Goal: Task Accomplishment & Management: Complete application form

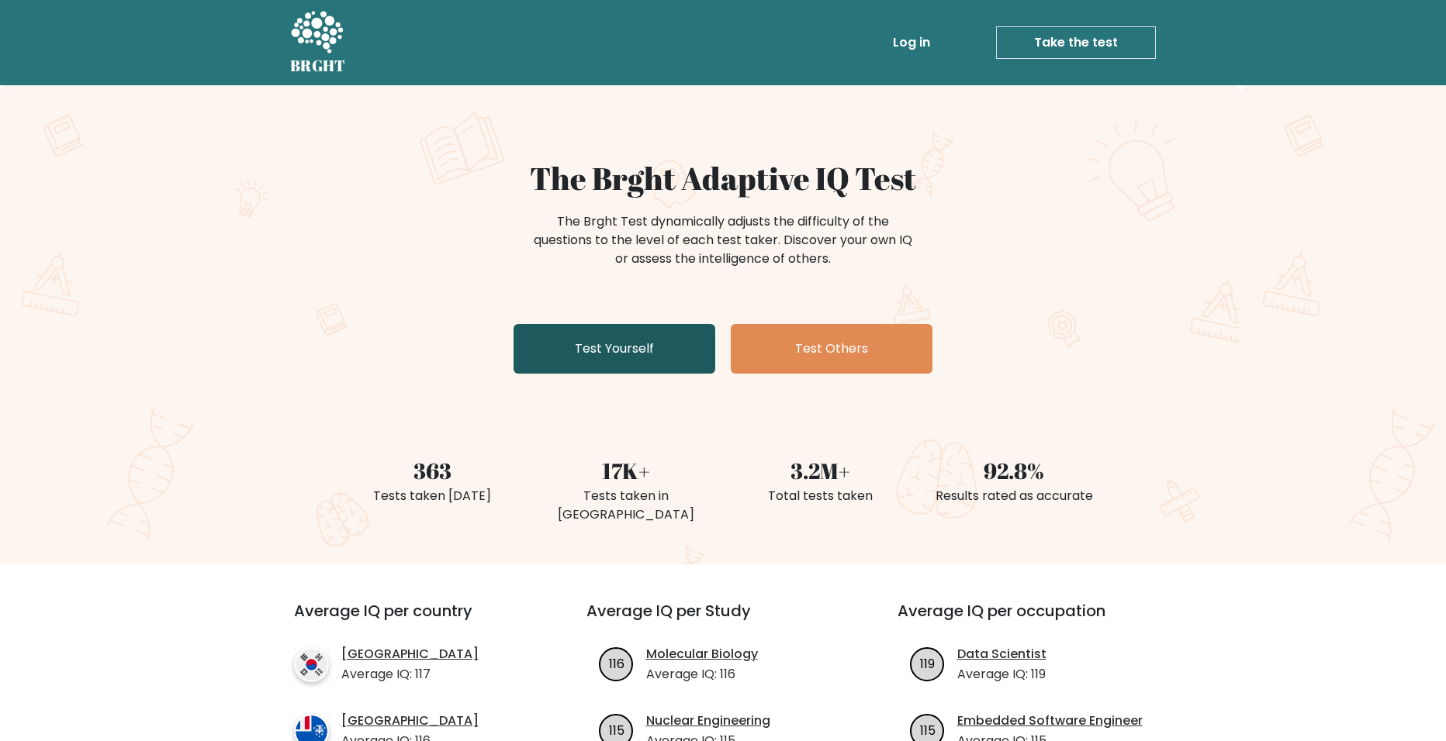
click at [529, 337] on link "Test Yourself" at bounding box center [614, 349] width 202 height 50
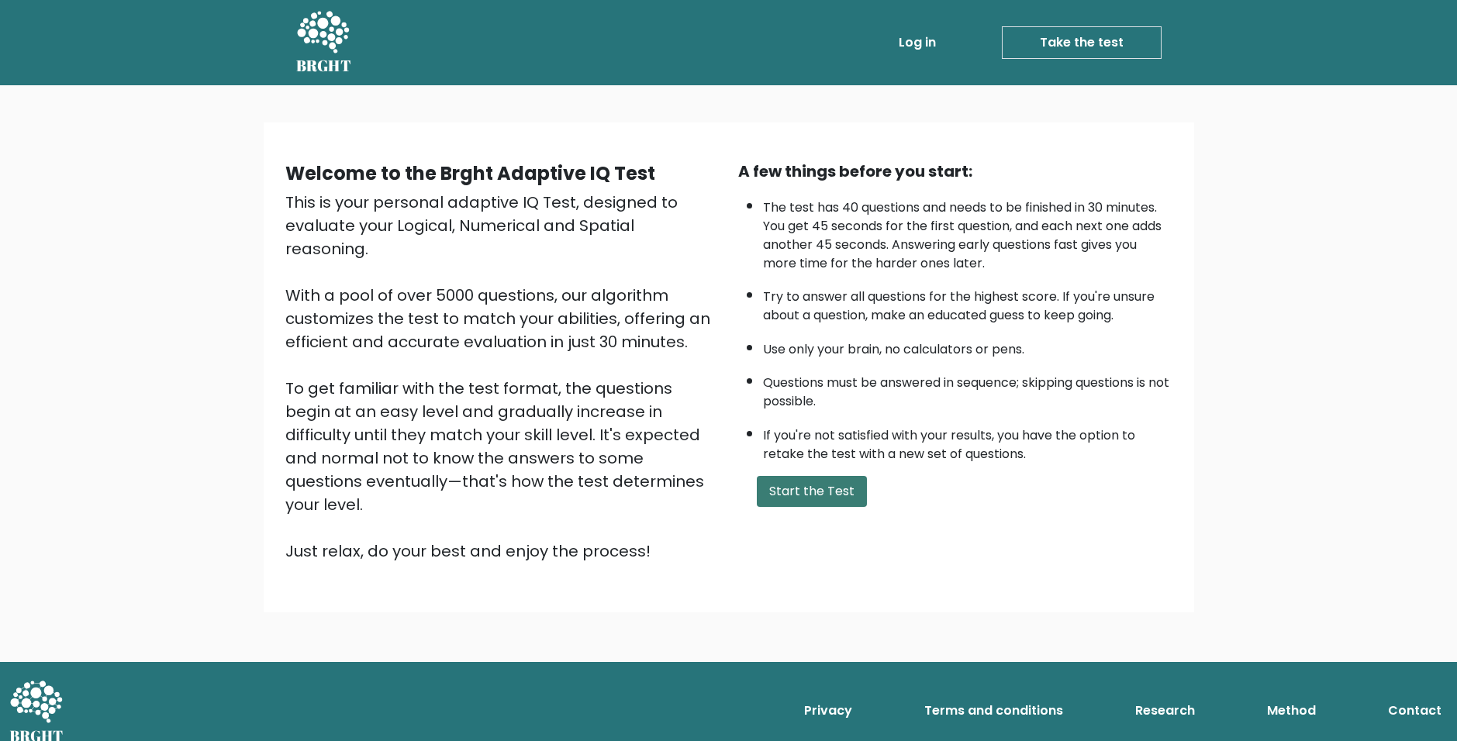
click at [832, 484] on button "Start the Test" at bounding box center [812, 491] width 110 height 31
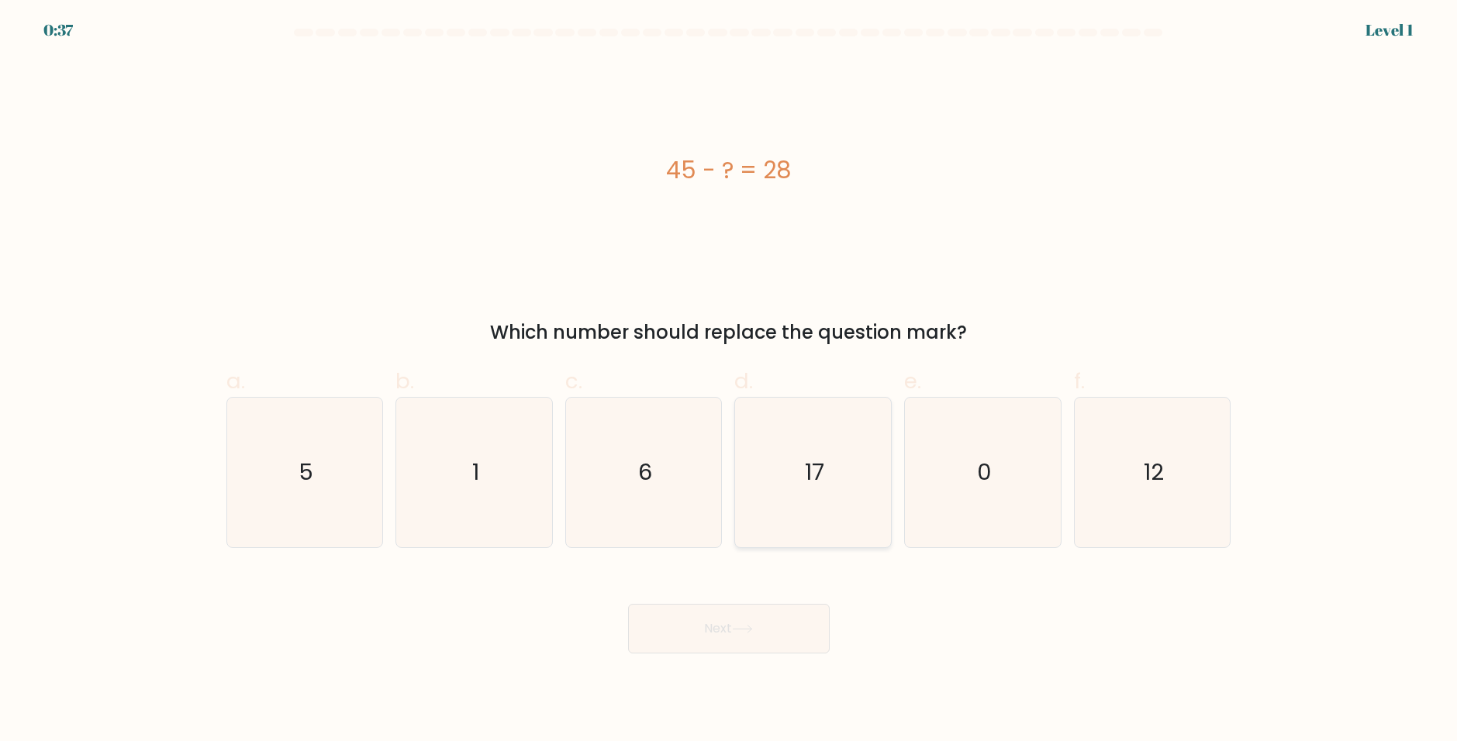
click at [854, 457] on icon "17" at bounding box center [813, 473] width 150 height 150
click at [730, 381] on input "d. 17" at bounding box center [729, 376] width 1 height 10
radio input "true"
click at [752, 638] on button "Next" at bounding box center [729, 629] width 202 height 50
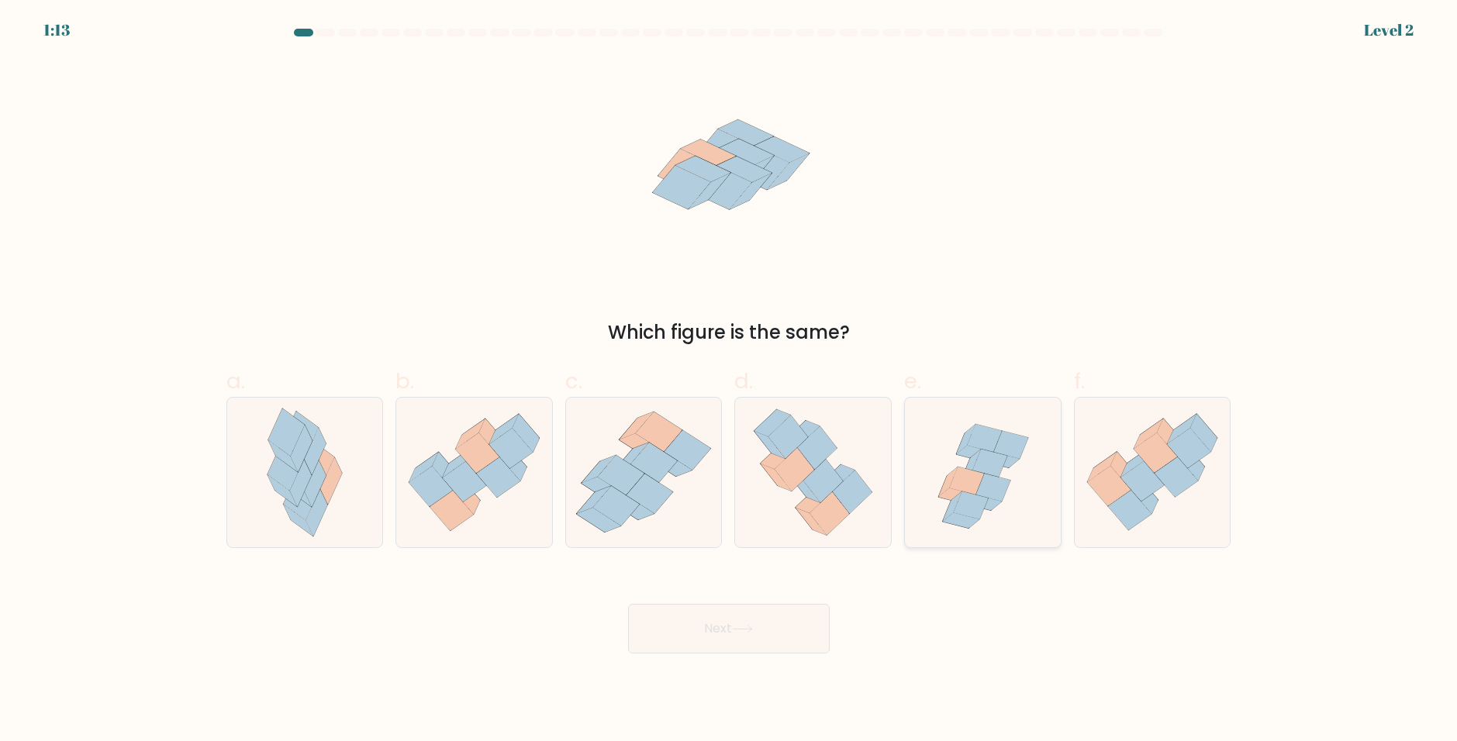
click at [986, 459] on icon at bounding box center [990, 464] width 34 height 28
click at [730, 381] on input "e." at bounding box center [729, 376] width 1 height 10
radio input "true"
click at [745, 624] on button "Next" at bounding box center [729, 629] width 202 height 50
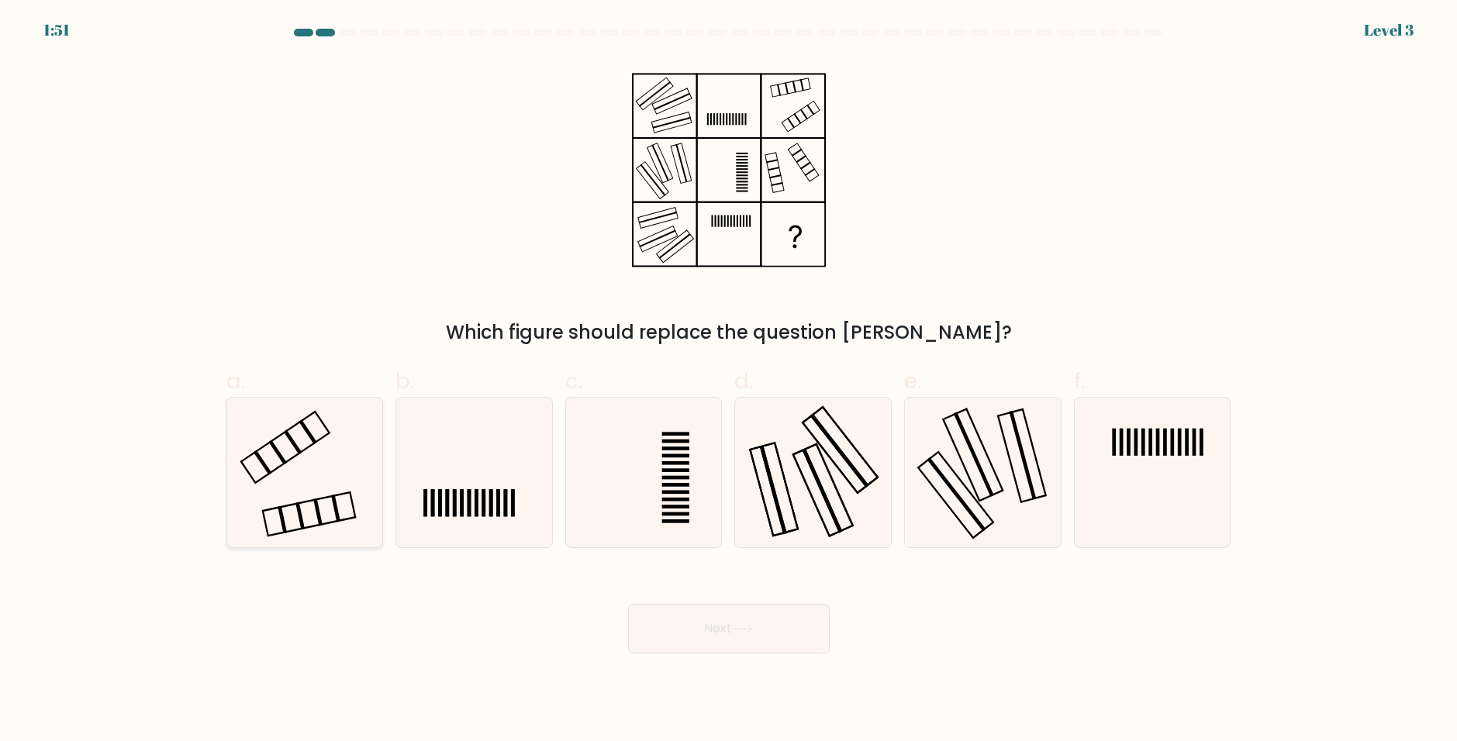
click at [262, 458] on icon at bounding box center [305, 473] width 150 height 150
click at [729, 381] on input "a." at bounding box center [729, 376] width 1 height 10
radio input "true"
click at [749, 624] on button "Next" at bounding box center [729, 629] width 202 height 50
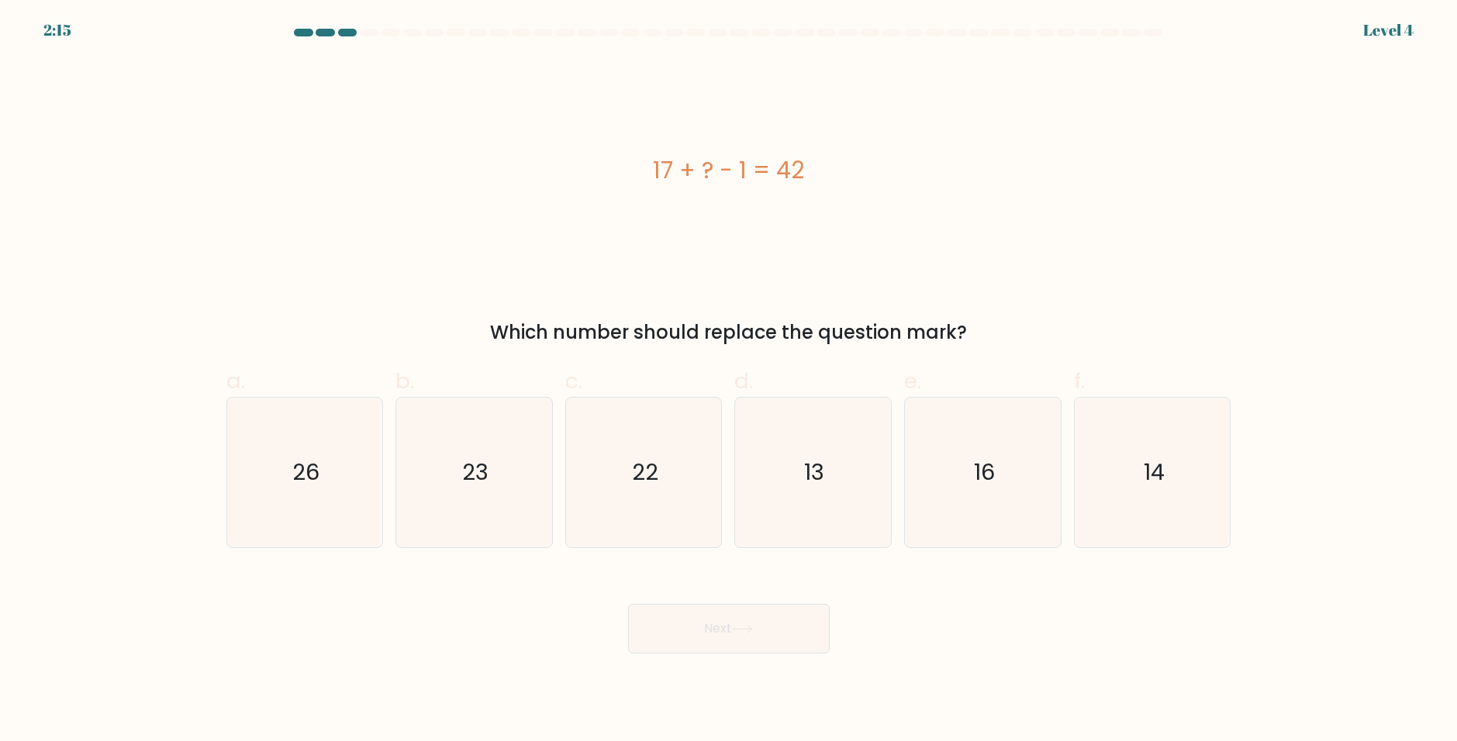
drag, startPoint x: 900, startPoint y: 319, endPoint x: 924, endPoint y: 371, distance: 56.9
click at [900, 319] on div "Which number should replace the question mark?" at bounding box center [729, 333] width 986 height 28
click at [305, 484] on text "26" at bounding box center [305, 472] width 27 height 31
click at [729, 381] on input "a. 26" at bounding box center [729, 376] width 1 height 10
radio input "true"
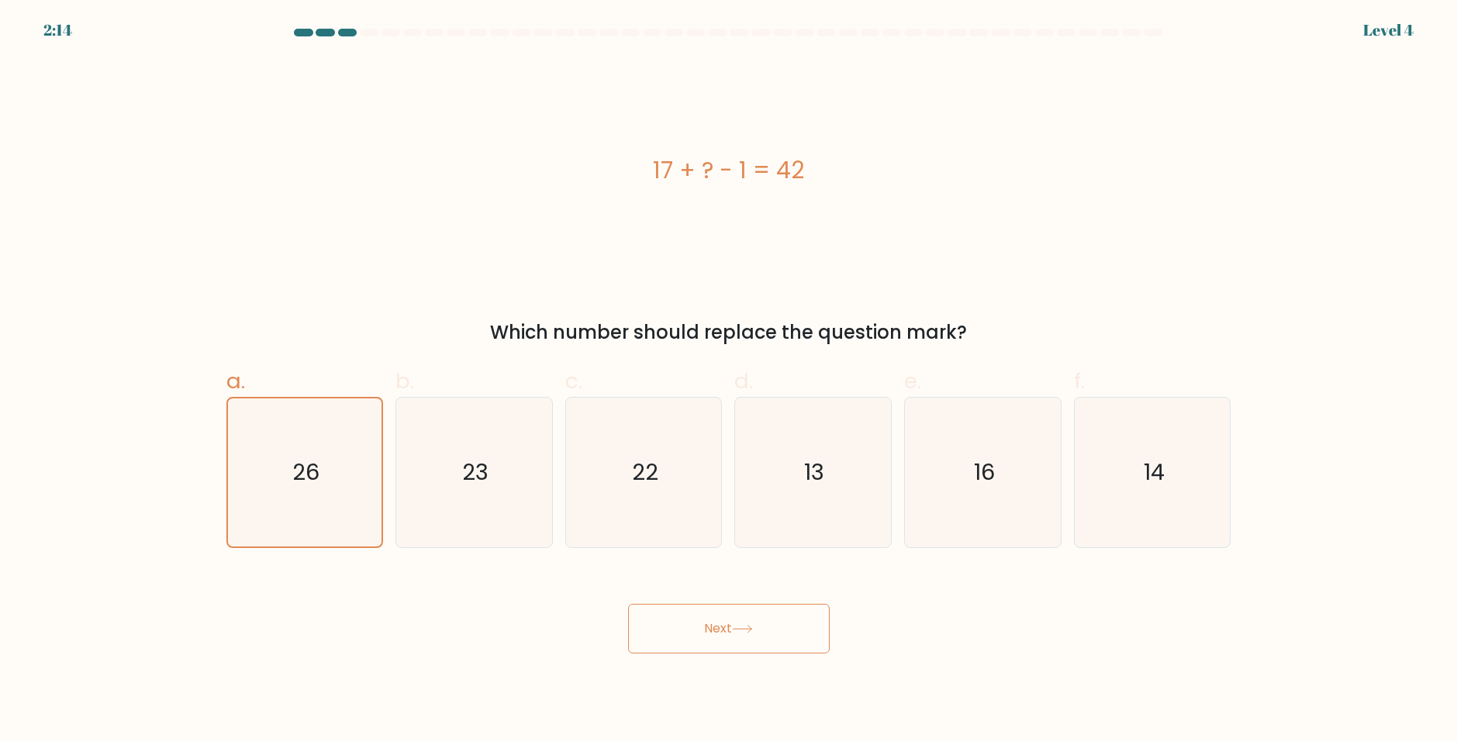
click at [734, 614] on button "Next" at bounding box center [729, 629] width 202 height 50
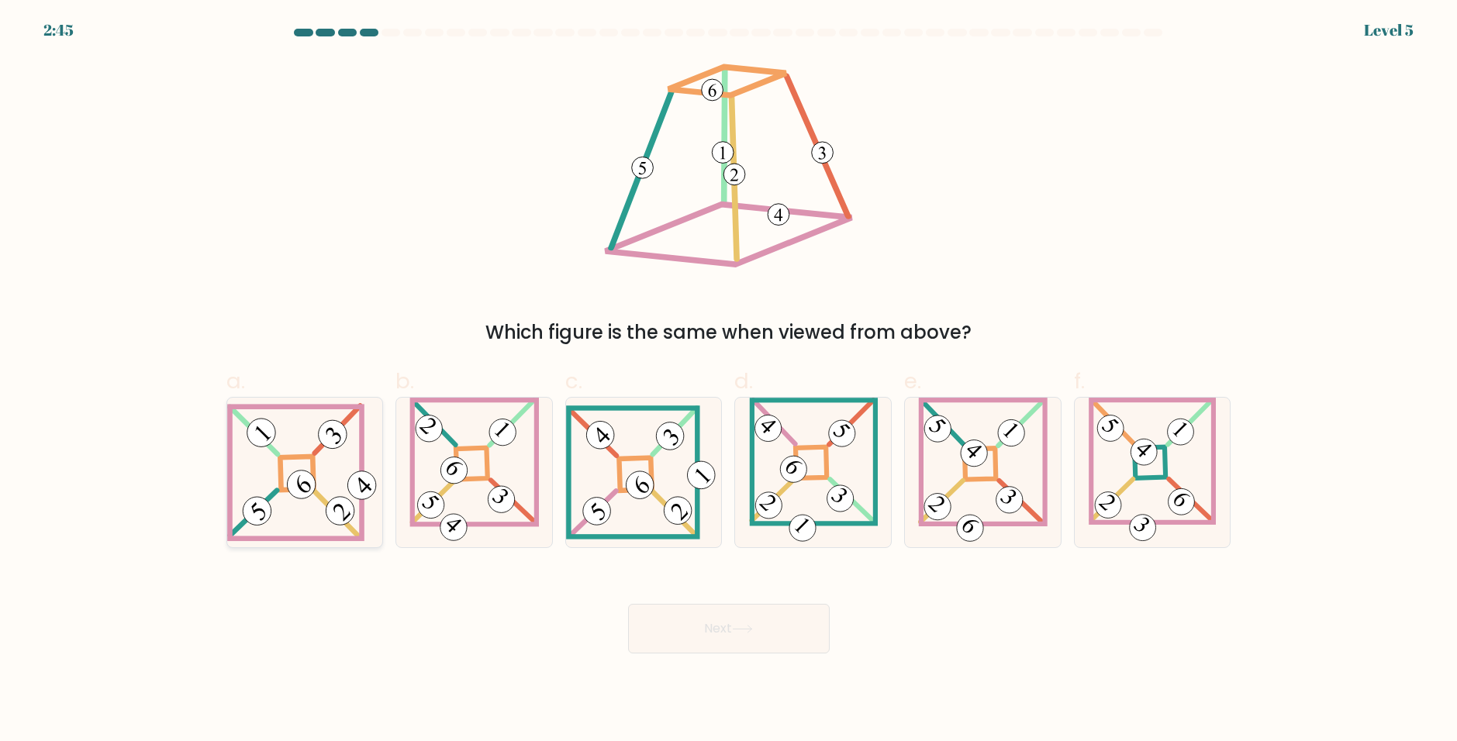
click at [289, 444] on icon at bounding box center [305, 472] width 156 height 139
click at [729, 381] on input "a." at bounding box center [729, 376] width 1 height 10
radio input "true"
click at [731, 637] on button "Next" at bounding box center [729, 629] width 202 height 50
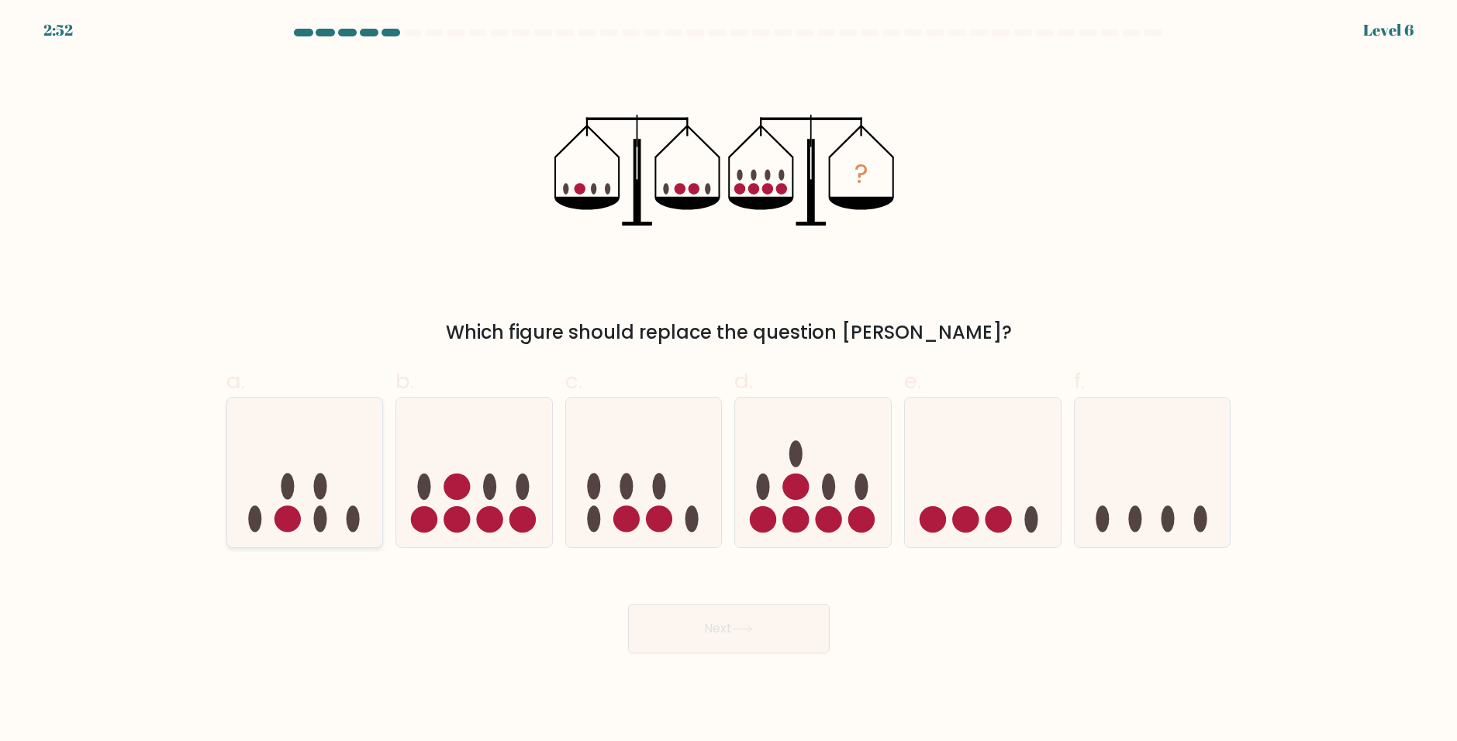
click at [353, 471] on icon at bounding box center [305, 472] width 156 height 129
click at [729, 381] on input "a." at bounding box center [729, 376] width 1 height 10
radio input "true"
drag, startPoint x: 482, startPoint y: 530, endPoint x: 523, endPoint y: 559, distance: 50.8
click at [484, 530] on icon at bounding box center [474, 472] width 156 height 129
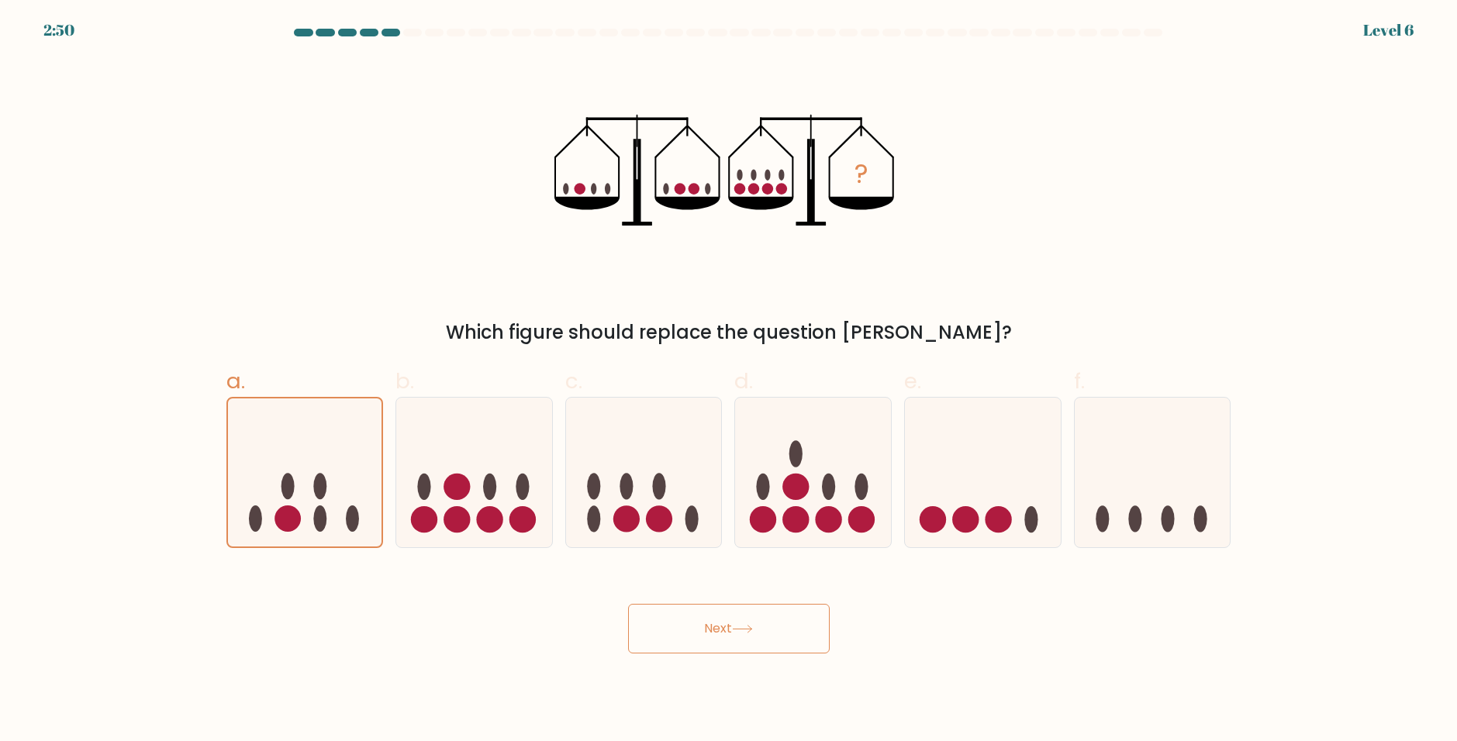
click at [729, 381] on input "b." at bounding box center [729, 376] width 1 height 10
radio input "true"
click at [709, 648] on button "Next" at bounding box center [729, 629] width 202 height 50
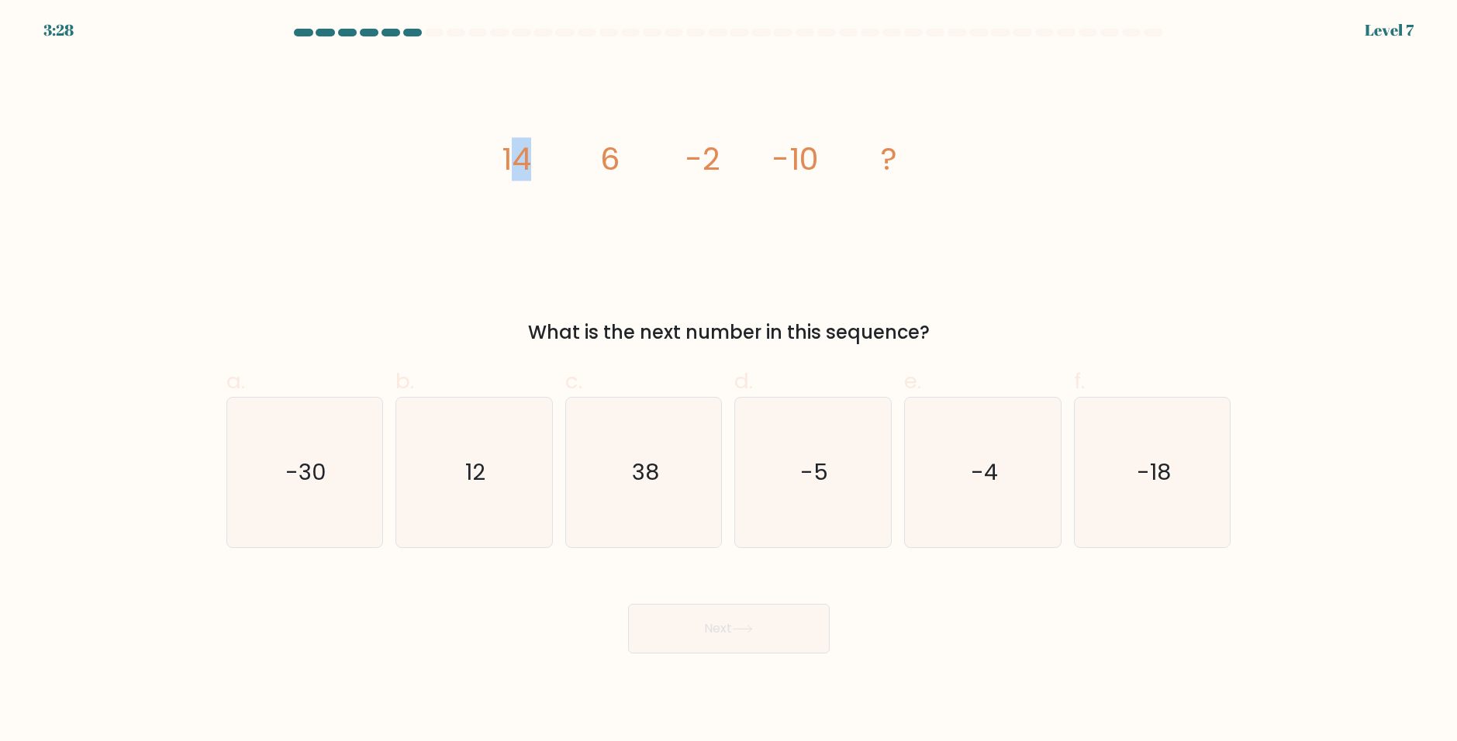
drag, startPoint x: 514, startPoint y: 164, endPoint x: 537, endPoint y: 164, distance: 22.5
click at [537, 164] on icon "image/svg+xml 14 6 -2 -10 ?" at bounding box center [728, 170] width 465 height 223
drag, startPoint x: 605, startPoint y: 162, endPoint x: 613, endPoint y: 163, distance: 7.8
click at [613, 163] on tspan "6" at bounding box center [608, 158] width 19 height 43
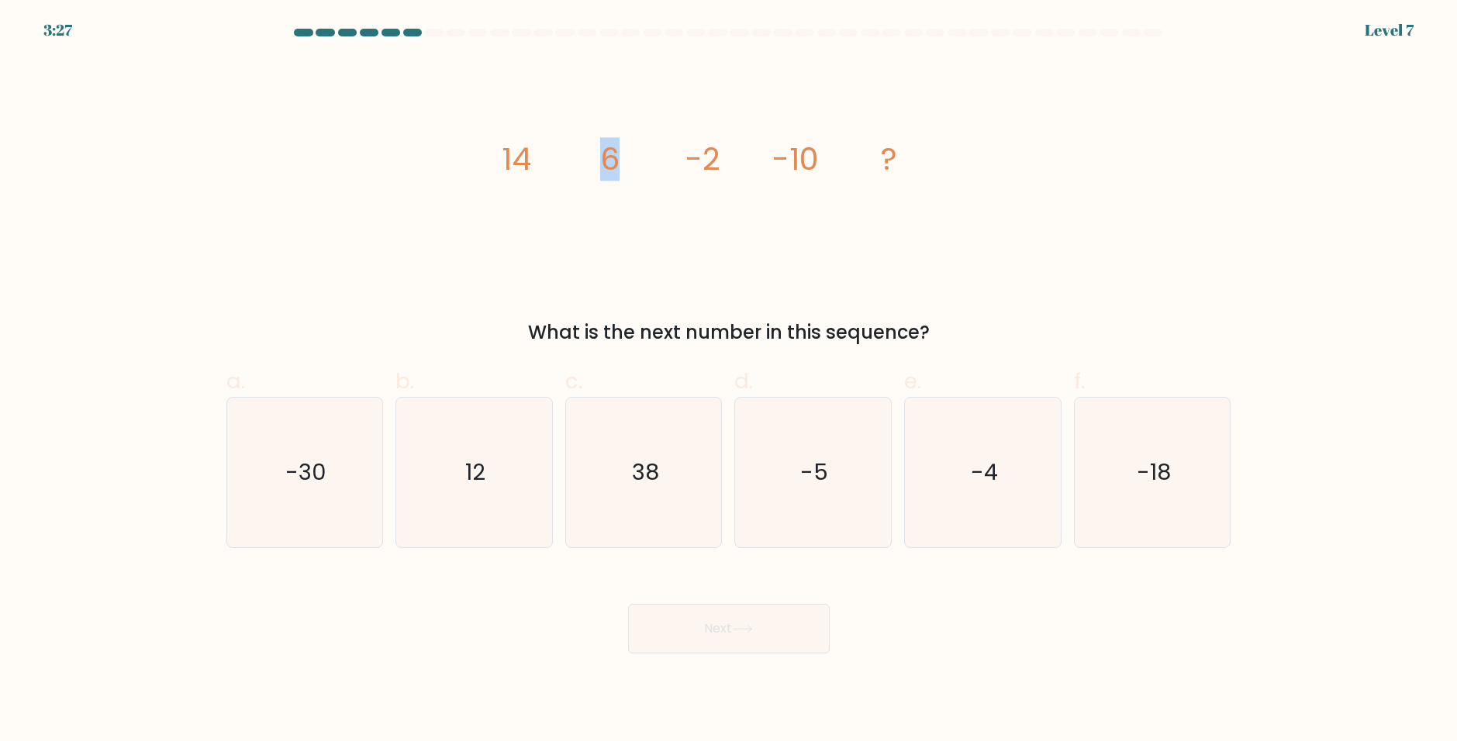
click at [612, 163] on tspan "6" at bounding box center [608, 158] width 19 height 43
drag, startPoint x: 520, startPoint y: 158, endPoint x: 538, endPoint y: 158, distance: 18.6
click at [538, 158] on icon "image/svg+xml 14 6 -2 -10 ?" at bounding box center [728, 170] width 465 height 223
drag, startPoint x: 510, startPoint y: 162, endPoint x: 534, endPoint y: 162, distance: 23.3
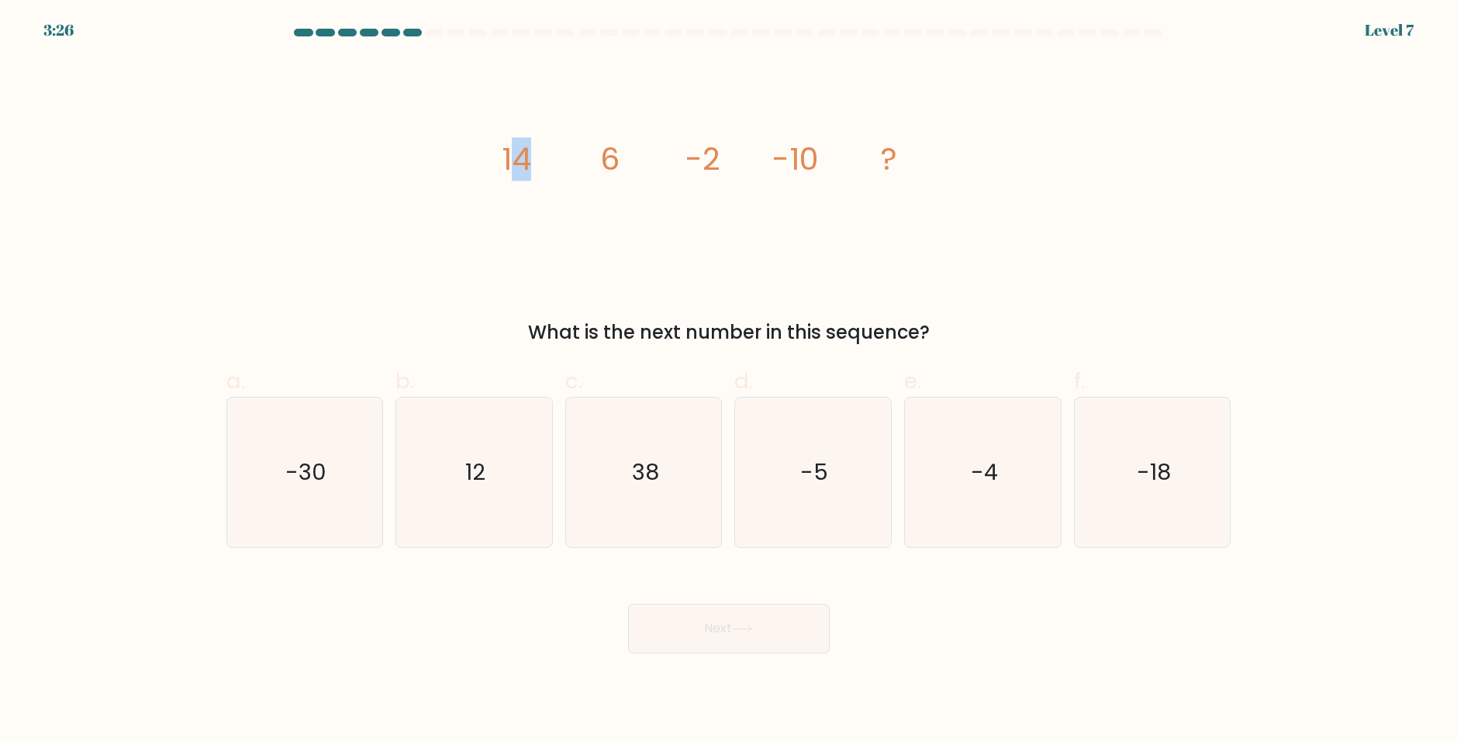
click at [534, 162] on icon "image/svg+xml 14 6 -2 -10 ?" at bounding box center [728, 170] width 465 height 223
drag, startPoint x: 522, startPoint y: 164, endPoint x: 553, endPoint y: 165, distance: 31.1
click at [553, 165] on icon "image/svg+xml 14 6 -2 -10 ?" at bounding box center [728, 170] width 465 height 223
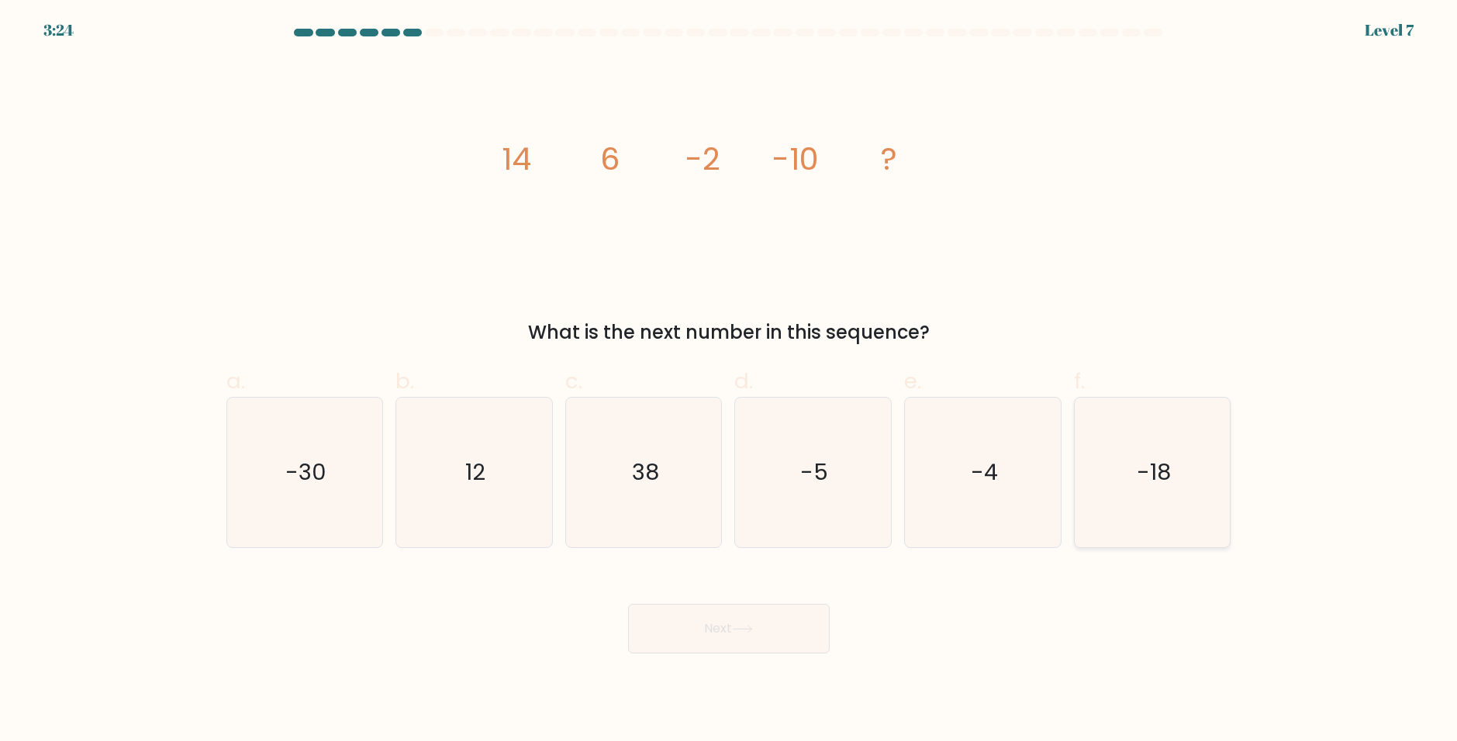
click at [1118, 513] on icon "-18" at bounding box center [1153, 473] width 150 height 150
click at [730, 381] on input "f. -18" at bounding box center [729, 376] width 1 height 10
radio input "true"
click at [856, 632] on div "Next" at bounding box center [729, 610] width 1024 height 87
click at [774, 631] on button "Next" at bounding box center [729, 629] width 202 height 50
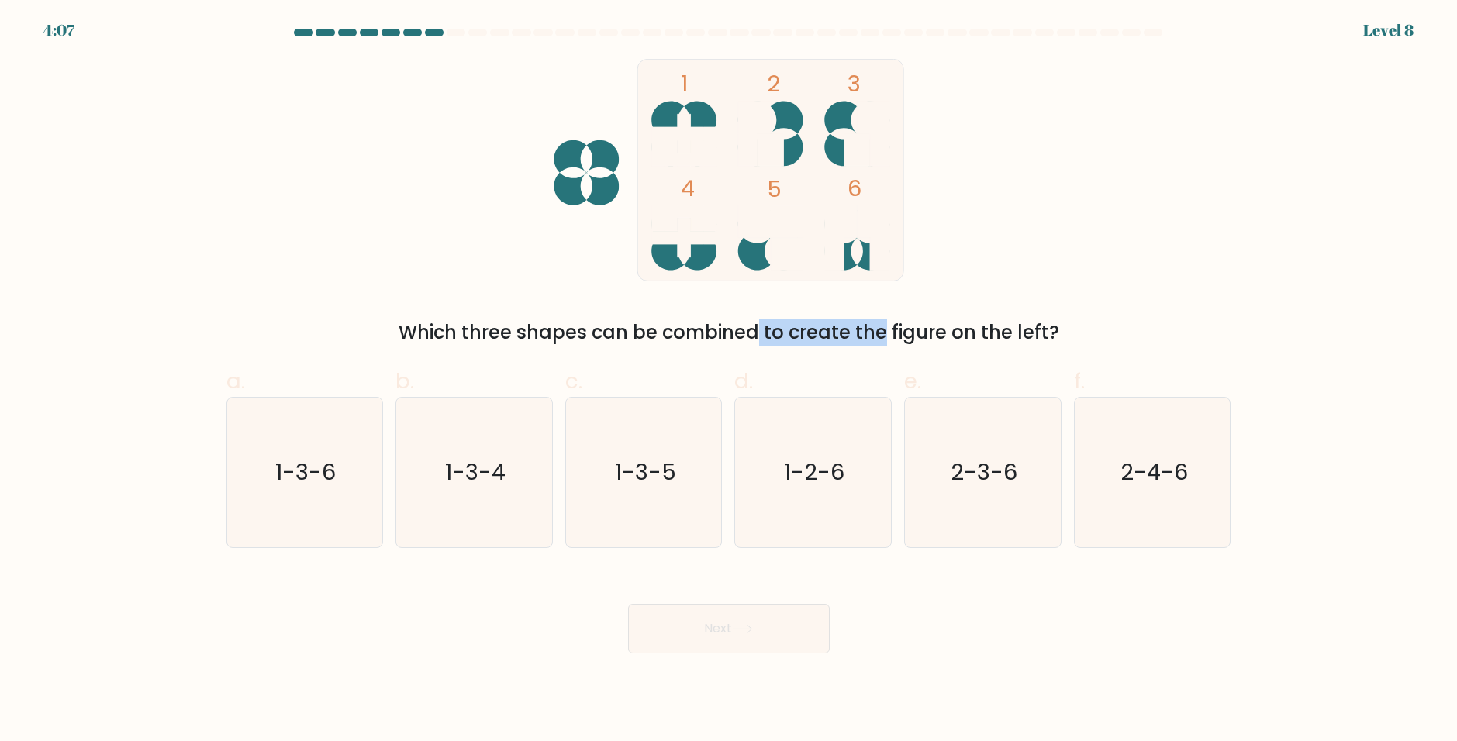
drag, startPoint x: 647, startPoint y: 328, endPoint x: 757, endPoint y: 336, distance: 110.4
click at [757, 336] on div "Which three shapes can be combined to create the figure on the left?" at bounding box center [729, 333] width 986 height 28
click at [758, 336] on div "Which three shapes can be combined to create the figure on the left?" at bounding box center [729, 333] width 986 height 28
click at [1015, 492] on icon "2-3-6" at bounding box center [983, 473] width 150 height 150
click at [730, 381] on input "e. 2-3-6" at bounding box center [729, 376] width 1 height 10
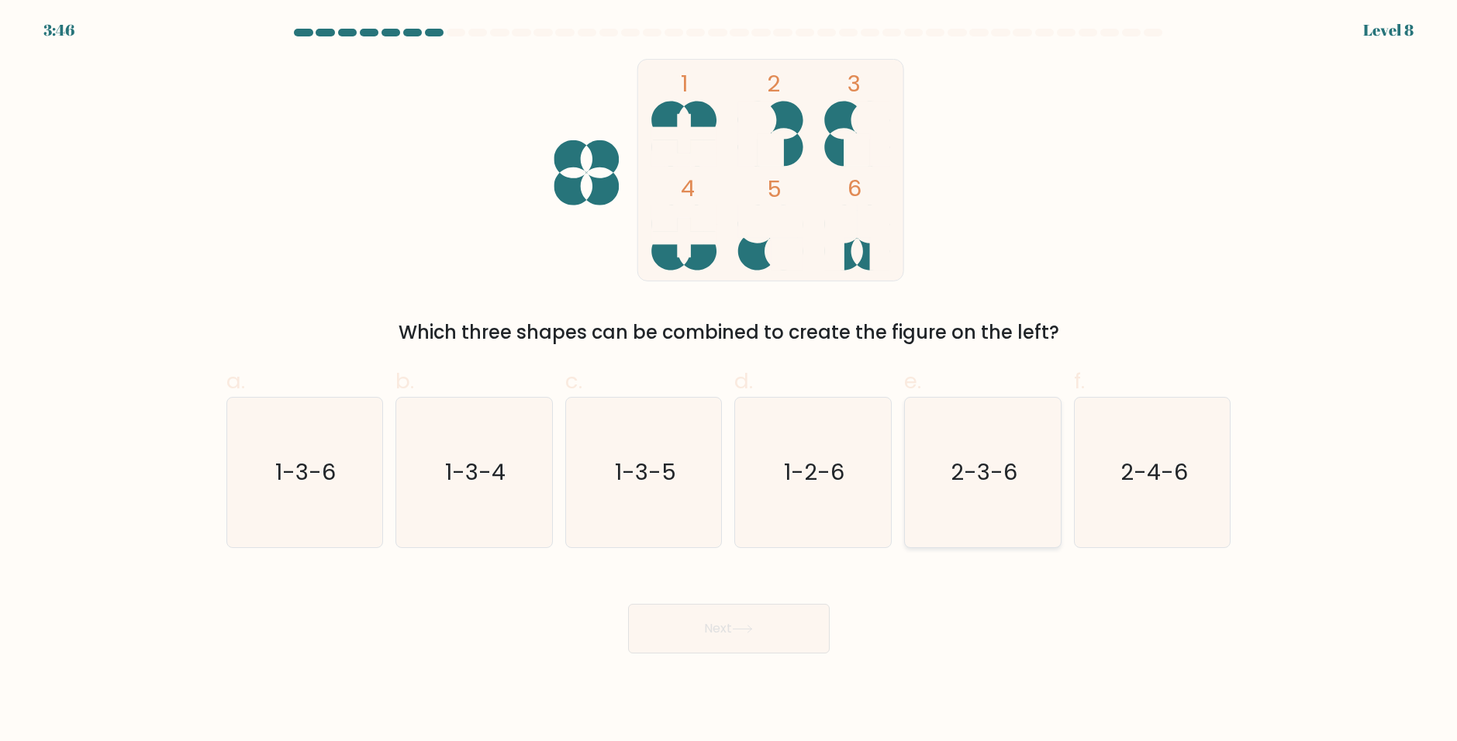
radio input "true"
click at [736, 632] on icon at bounding box center [742, 629] width 21 height 9
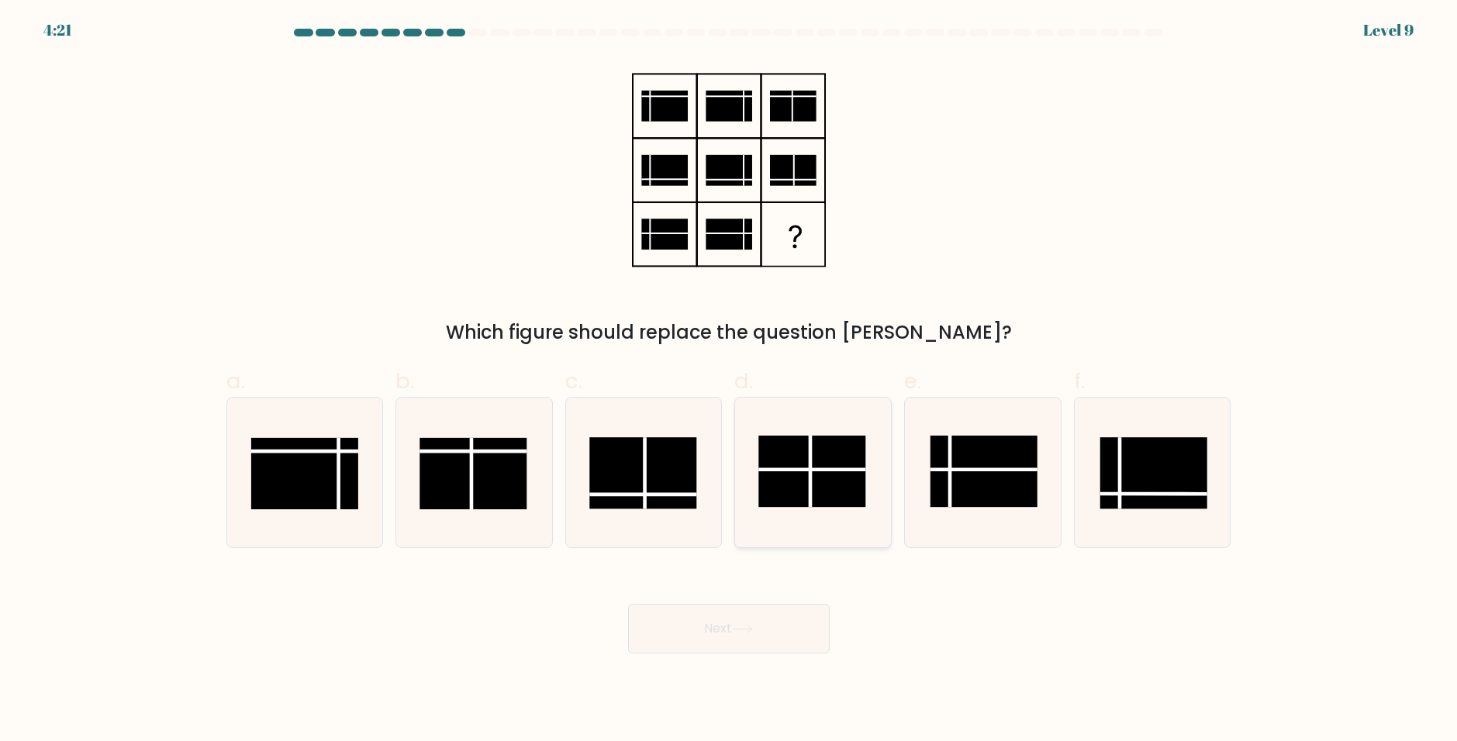
click at [791, 489] on rect at bounding box center [812, 471] width 107 height 71
click at [730, 381] on input "d." at bounding box center [729, 376] width 1 height 10
radio input "true"
click at [778, 610] on button "Next" at bounding box center [729, 629] width 202 height 50
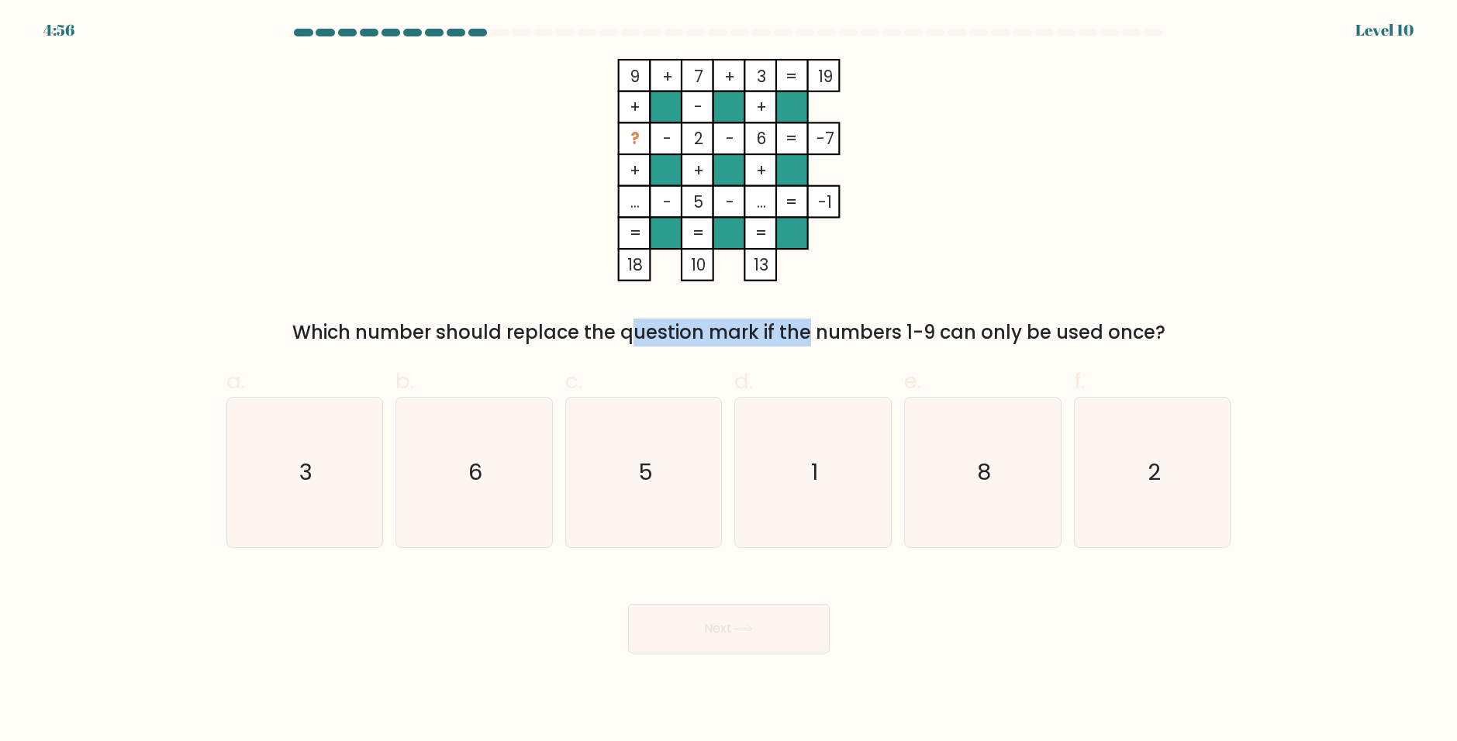
drag, startPoint x: 504, startPoint y: 326, endPoint x: 685, endPoint y: 320, distance: 180.8
click at [680, 320] on div "Which number should replace the question mark if the numbers 1-9 can only be us…" at bounding box center [729, 333] width 986 height 28
click at [685, 320] on div "Which number should replace the question mark if the numbers 1-9 can only be us…" at bounding box center [729, 333] width 986 height 28
